Goal: Task Accomplishment & Management: Manage account settings

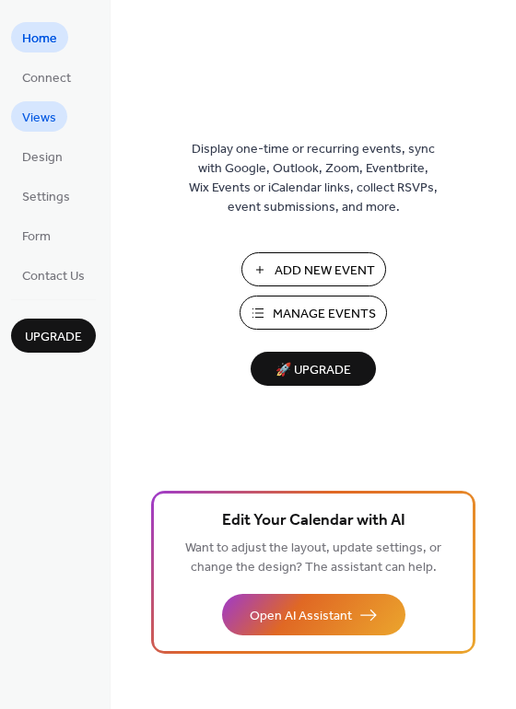
click at [42, 110] on span "Views" at bounding box center [39, 118] width 34 height 19
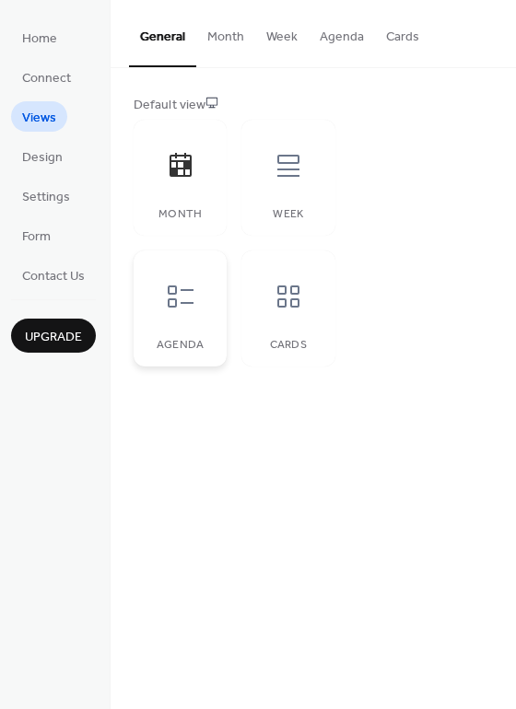
click at [166, 288] on icon at bounding box center [180, 296] width 29 height 29
click at [261, 291] on div at bounding box center [288, 296] width 55 height 55
click at [298, 156] on icon at bounding box center [288, 166] width 22 height 22
click at [212, 30] on button "Month" at bounding box center [225, 32] width 59 height 65
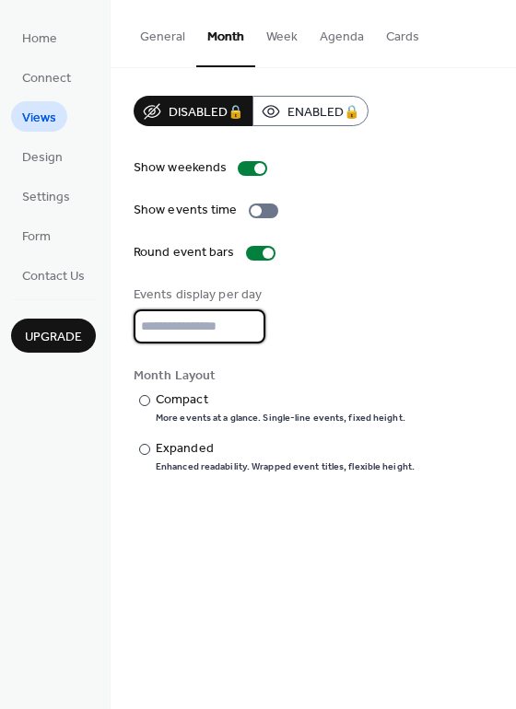
click at [250, 327] on input "*" at bounding box center [200, 326] width 132 height 34
click at [244, 332] on input "*" at bounding box center [200, 326] width 132 height 34
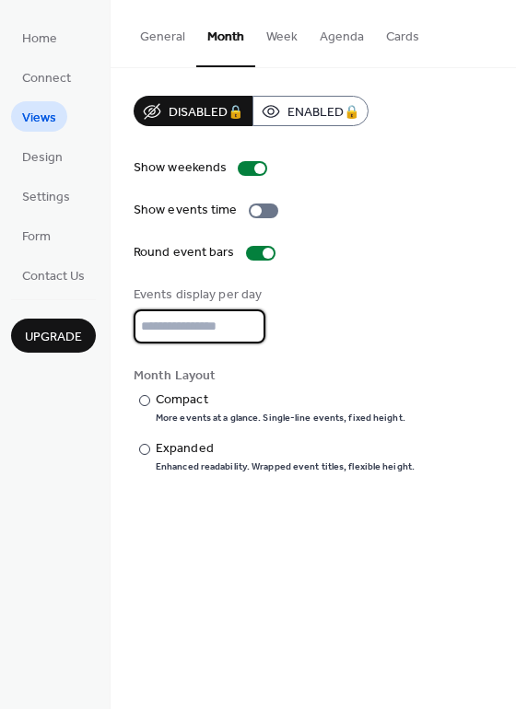
drag, startPoint x: 244, startPoint y: 332, endPoint x: 227, endPoint y: 334, distance: 17.6
click at [243, 332] on input "*" at bounding box center [200, 326] width 132 height 34
click at [210, 332] on input "*" at bounding box center [200, 326] width 132 height 34
click at [143, 393] on div "​" at bounding box center [143, 399] width 18 height 19
click at [192, 333] on input "*" at bounding box center [200, 326] width 132 height 34
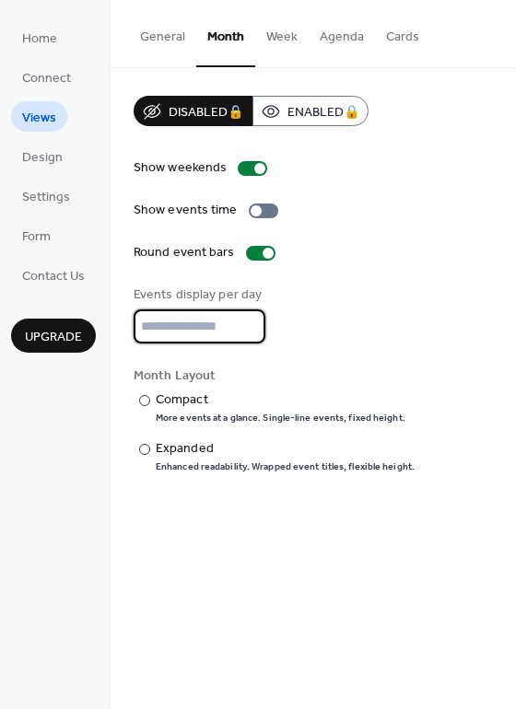
click at [244, 322] on input "*" at bounding box center [200, 326] width 132 height 34
type input "*"
click at [247, 333] on input "*" at bounding box center [200, 326] width 132 height 34
click at [246, 331] on input "*" at bounding box center [200, 326] width 132 height 34
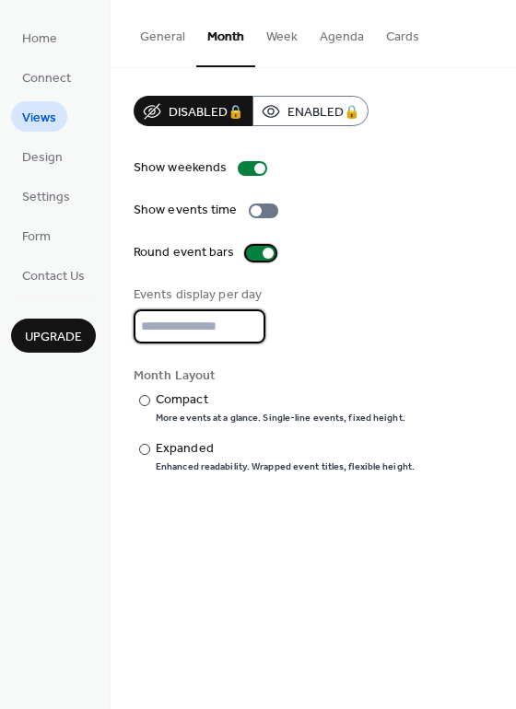
click at [252, 255] on div at bounding box center [260, 253] width 29 height 15
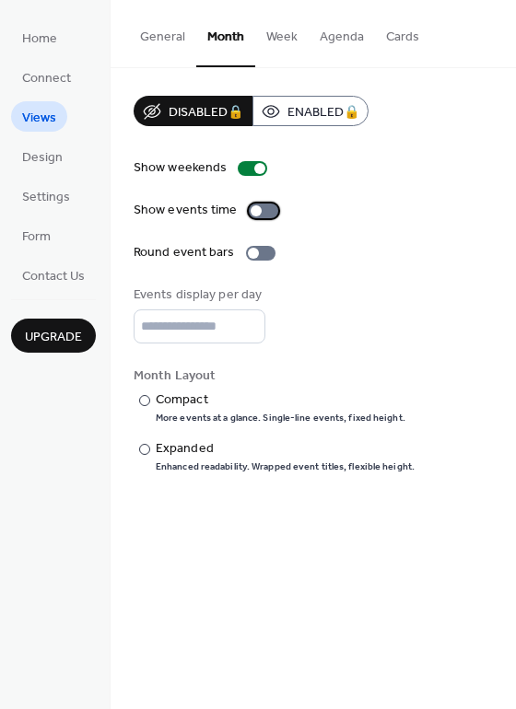
click at [263, 213] on div at bounding box center [263, 211] width 29 height 15
